Goal: Complete application form

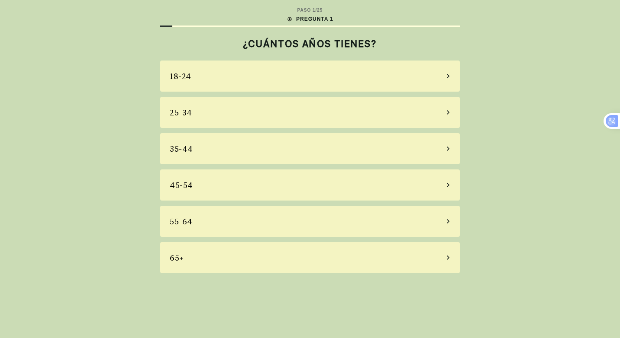
click at [207, 225] on div "55-64" at bounding box center [309, 221] width 299 height 31
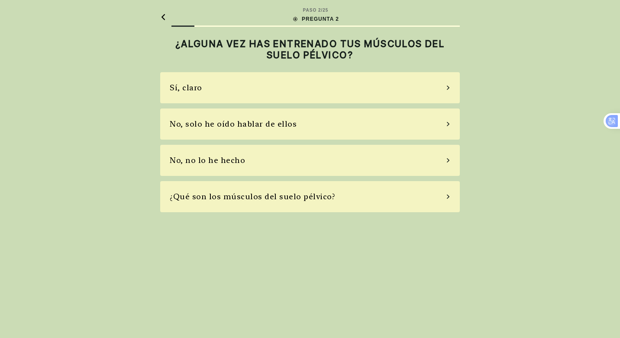
click at [275, 89] on div "Sí, claro" at bounding box center [309, 87] width 299 height 31
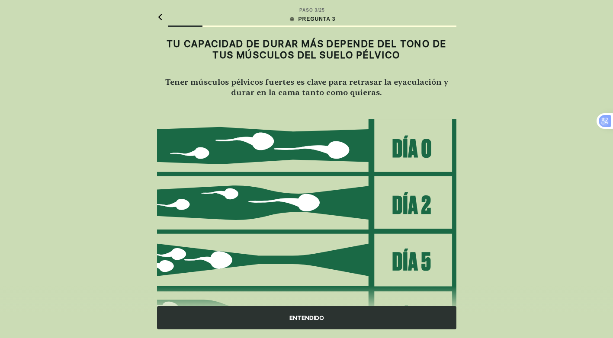
click at [320, 319] on div "ENTENDIDO" at bounding box center [306, 317] width 299 height 23
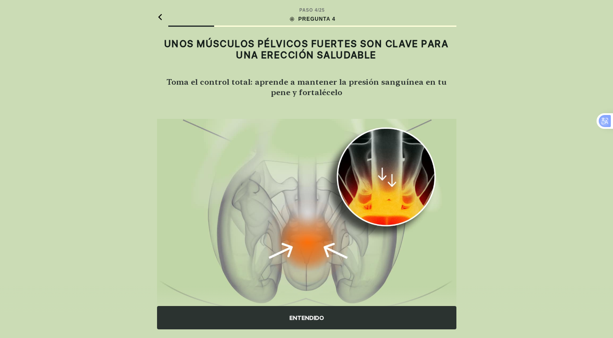
click at [319, 315] on div "ENTENDIDO" at bounding box center [306, 317] width 299 height 23
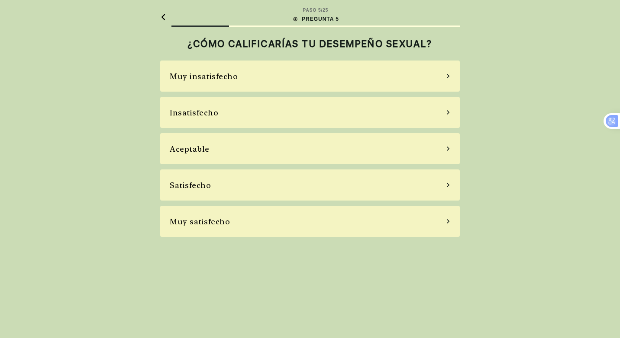
click at [277, 79] on div "Muy insatisfecho" at bounding box center [309, 76] width 299 height 31
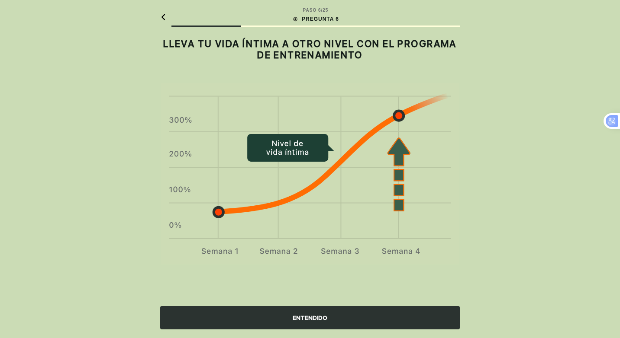
click at [289, 314] on div "ENTENDIDO" at bounding box center [309, 317] width 299 height 23
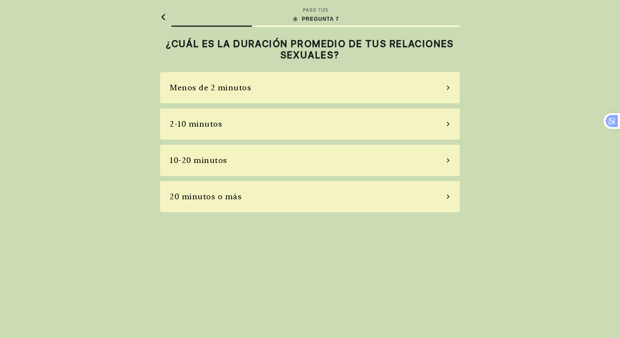
click at [260, 193] on div "20 minutos o más" at bounding box center [309, 196] width 299 height 31
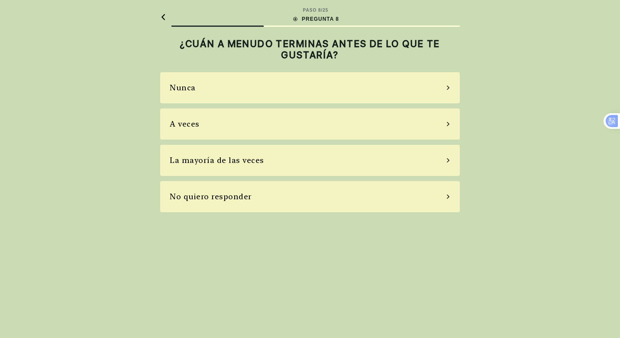
click at [196, 93] on div "Nunca" at bounding box center [309, 87] width 299 height 31
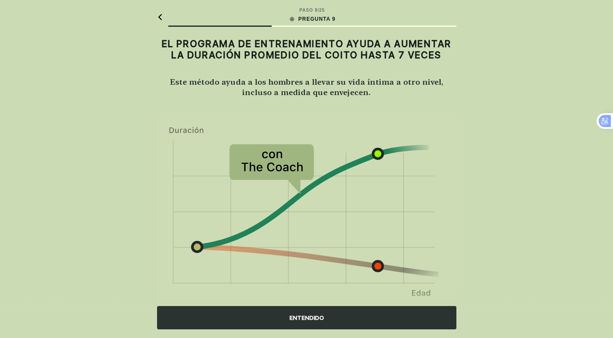
click at [296, 319] on div "ENTENDIDO" at bounding box center [306, 317] width 299 height 23
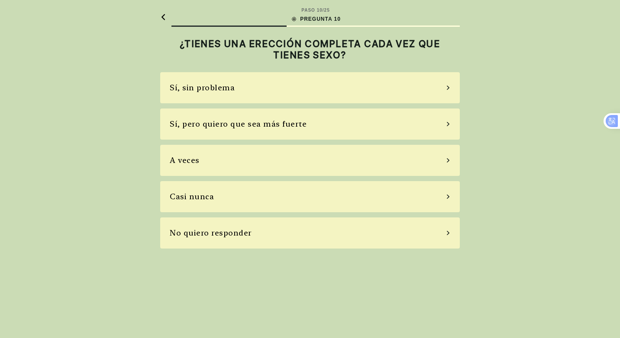
click at [241, 130] on div "Sí, pero quiero que sea más fuerte" at bounding box center [238, 124] width 137 height 12
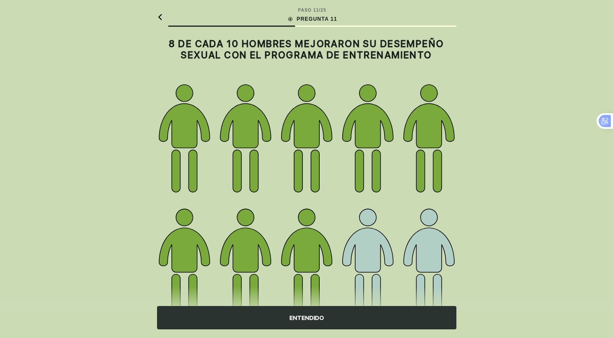
click at [334, 319] on div "ENTENDIDO" at bounding box center [306, 317] width 299 height 23
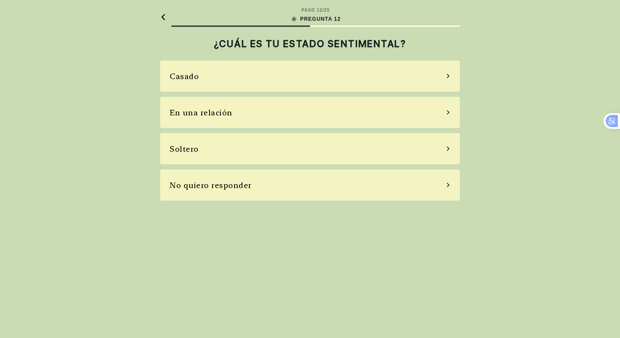
click at [204, 74] on div "Casado" at bounding box center [309, 76] width 299 height 31
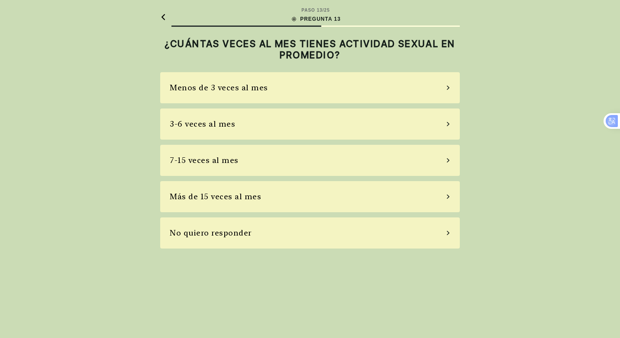
click at [232, 128] on div "3-6 veces al mes" at bounding box center [309, 124] width 299 height 31
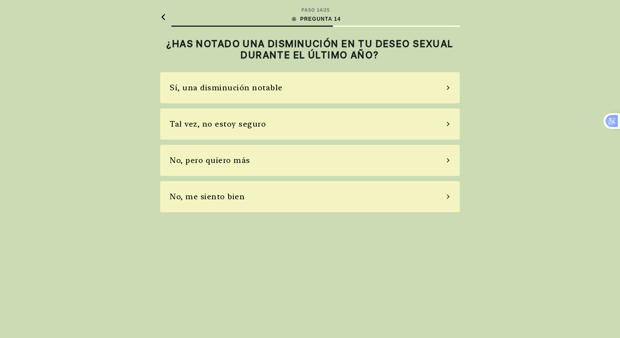
click at [277, 86] on div "Sí, una disminución notable" at bounding box center [226, 88] width 113 height 12
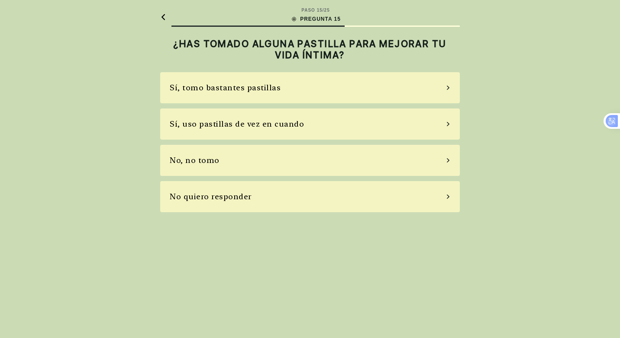
click at [276, 81] on div "Sí, tomo bastantes pastillas" at bounding box center [309, 87] width 299 height 31
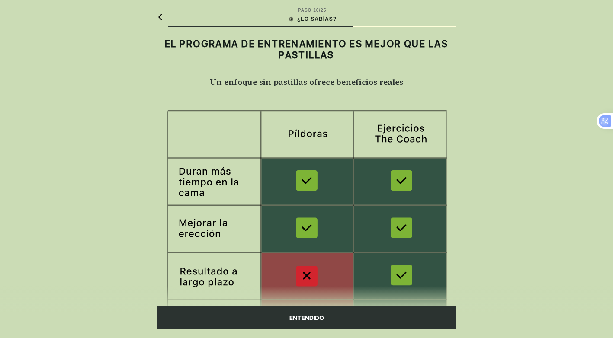
click at [315, 318] on div "ENTENDIDO" at bounding box center [306, 317] width 299 height 23
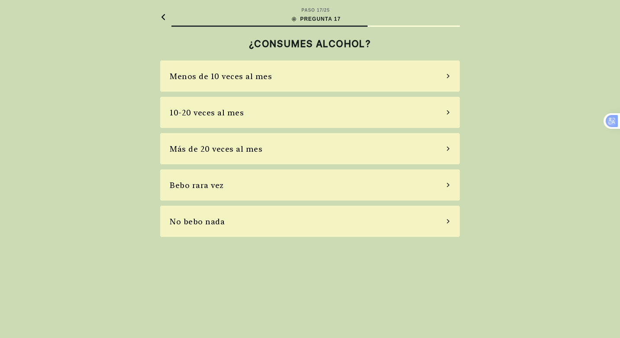
click at [203, 228] on div "No bebo nada" at bounding box center [309, 221] width 299 height 31
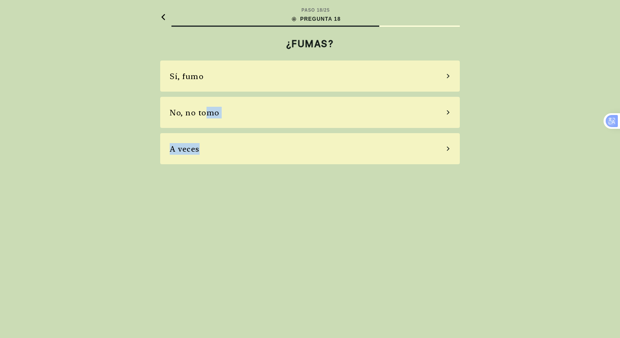
drag, startPoint x: 204, startPoint y: 116, endPoint x: 206, endPoint y: 159, distance: 43.3
click at [206, 159] on div "Sí, fumo No, no tomo A veces" at bounding box center [309, 113] width 299 height 104
click at [219, 147] on div "A veces" at bounding box center [309, 148] width 299 height 31
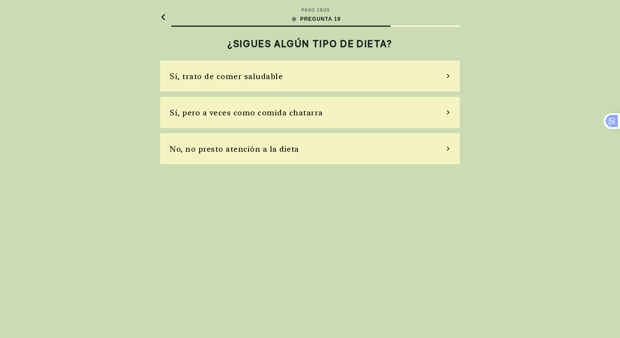
click at [297, 116] on div "Sí, pero a veces como comida chatarra" at bounding box center [246, 113] width 153 height 12
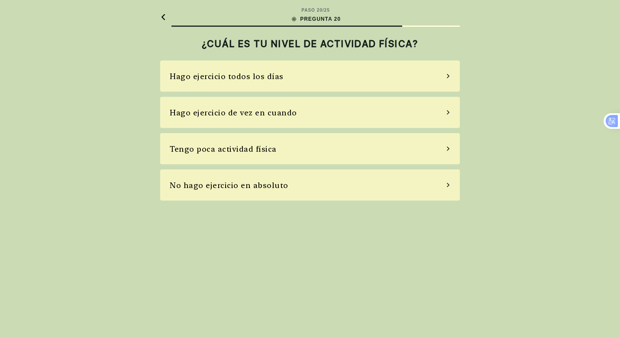
click at [260, 83] on div "Hago ejercicio todos los días" at bounding box center [309, 76] width 299 height 31
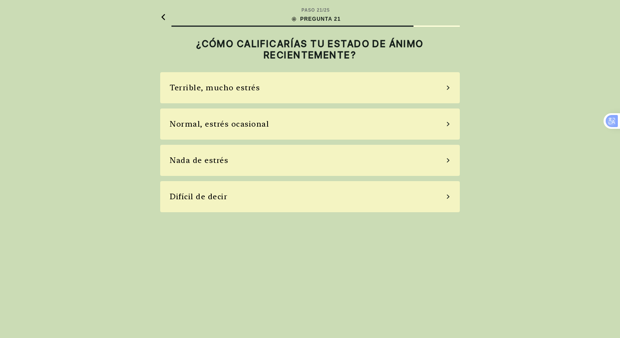
click at [269, 121] on div "Normal, estrés ocasional" at bounding box center [309, 124] width 299 height 31
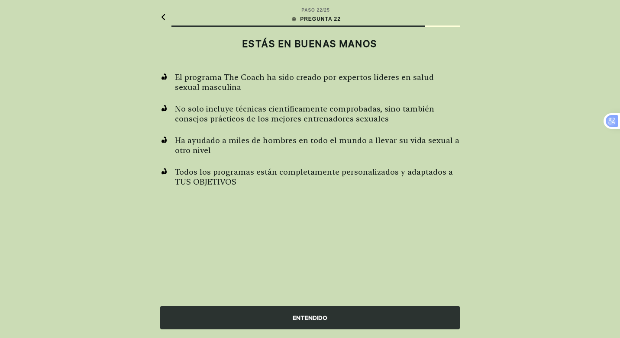
click at [327, 322] on div "ENTENDIDO" at bounding box center [309, 317] width 299 height 23
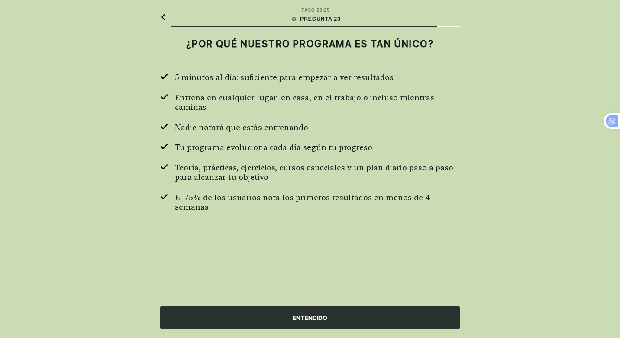
click at [327, 322] on div "ENTENDIDO" at bounding box center [309, 317] width 299 height 23
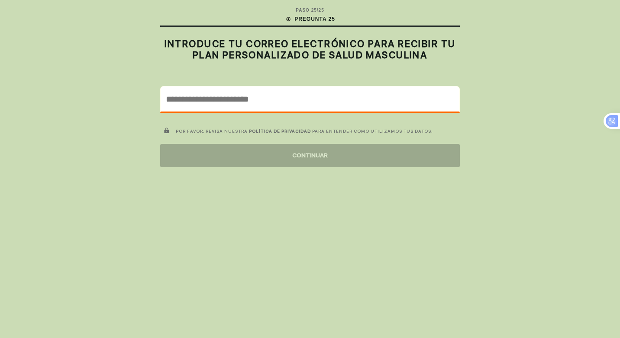
click at [232, 99] on input "email" at bounding box center [310, 99] width 299 height 25
type input "**********"
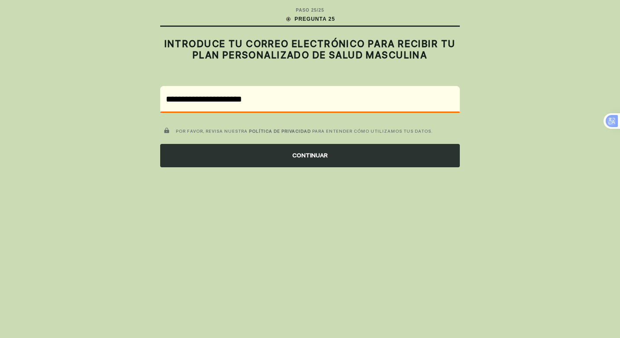
click at [288, 159] on div "CONTINUAR" at bounding box center [309, 155] width 299 height 23
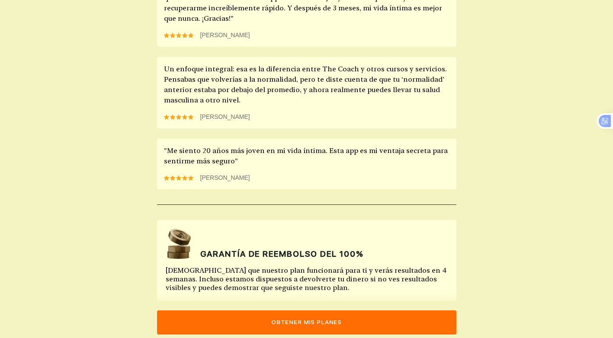
scroll to position [797, 0]
